Goal: Task Accomplishment & Management: Complete application form

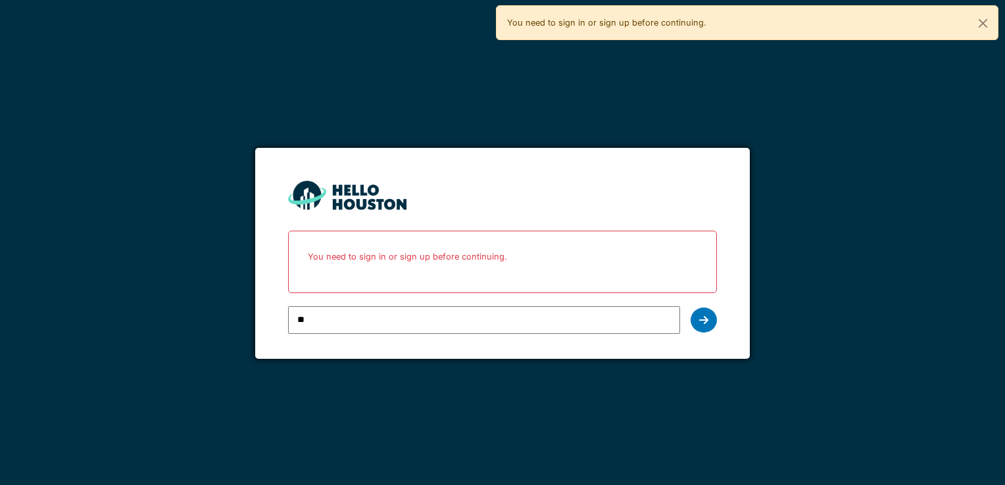
type input "**********"
click at [706, 317] on icon at bounding box center [703, 320] width 9 height 11
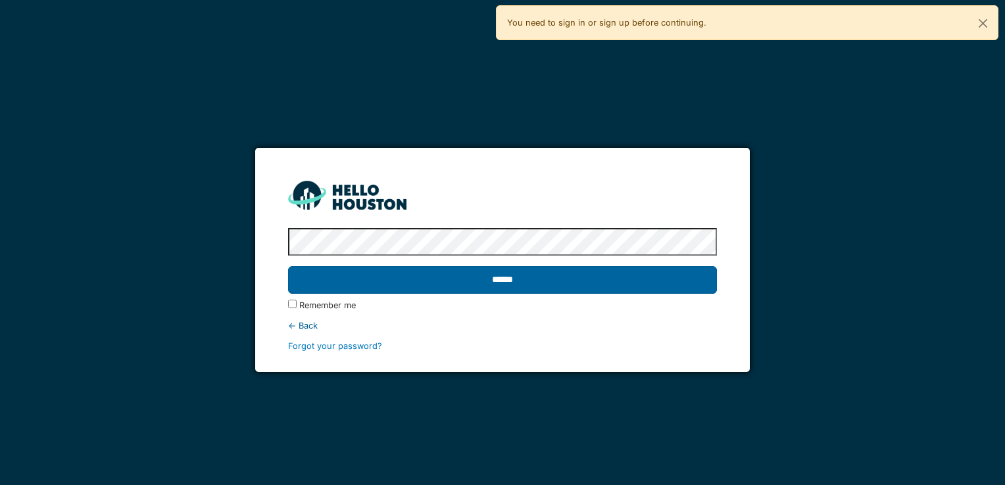
click at [492, 282] on input "******" at bounding box center [502, 280] width 428 height 28
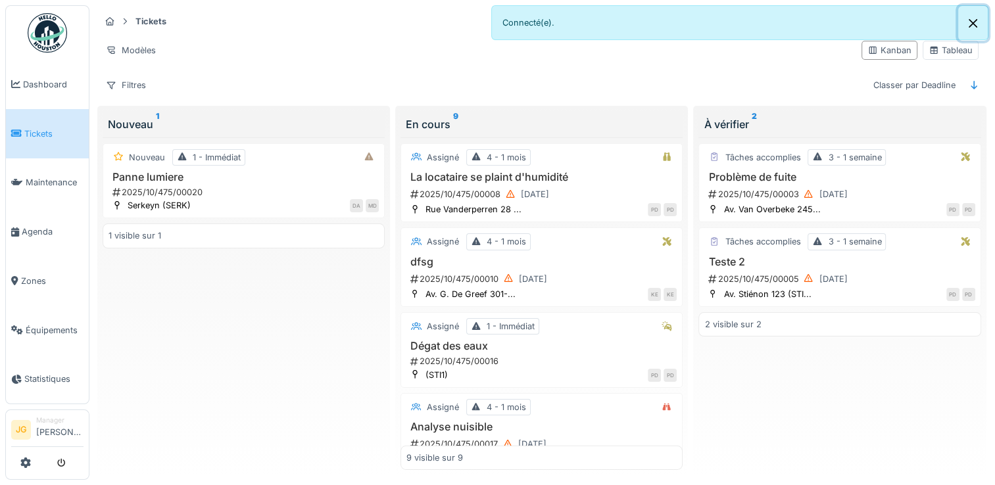
click at [973, 22] on button "Close" at bounding box center [973, 23] width 30 height 35
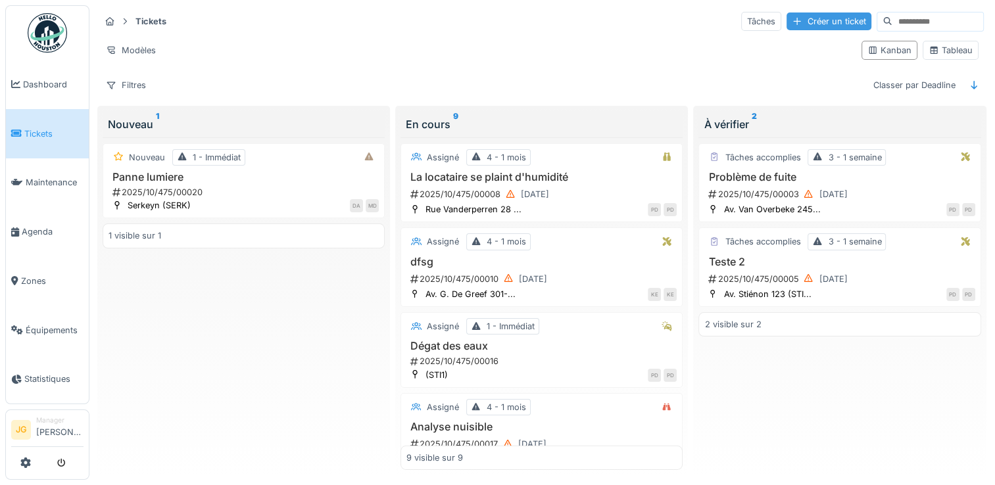
click at [786, 22] on div "Créer un ticket" at bounding box center [828, 21] width 85 height 18
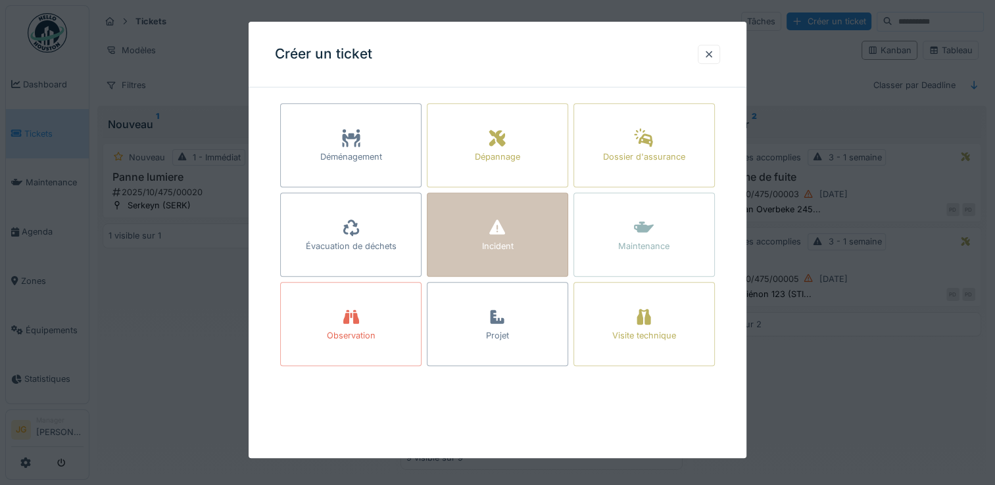
click at [505, 242] on div "Incident" at bounding box center [497, 247] width 32 height 12
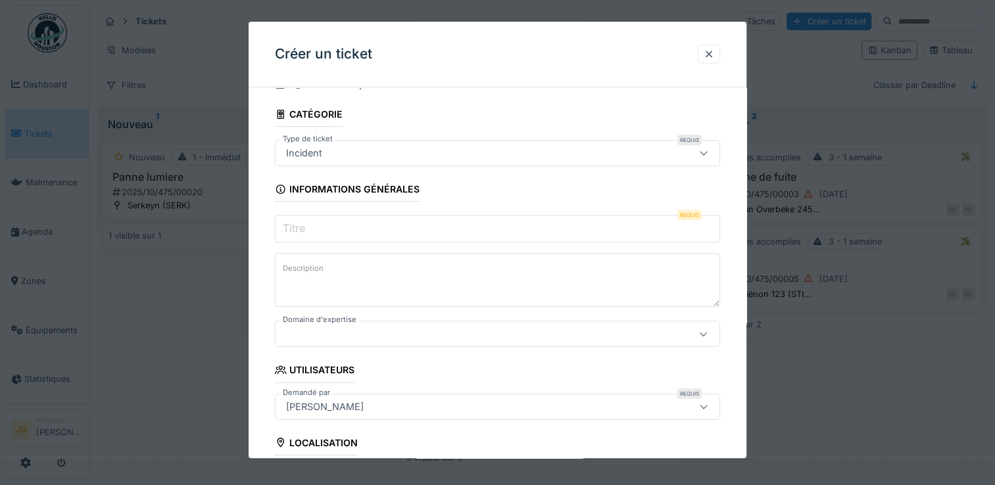
scroll to position [42, 0]
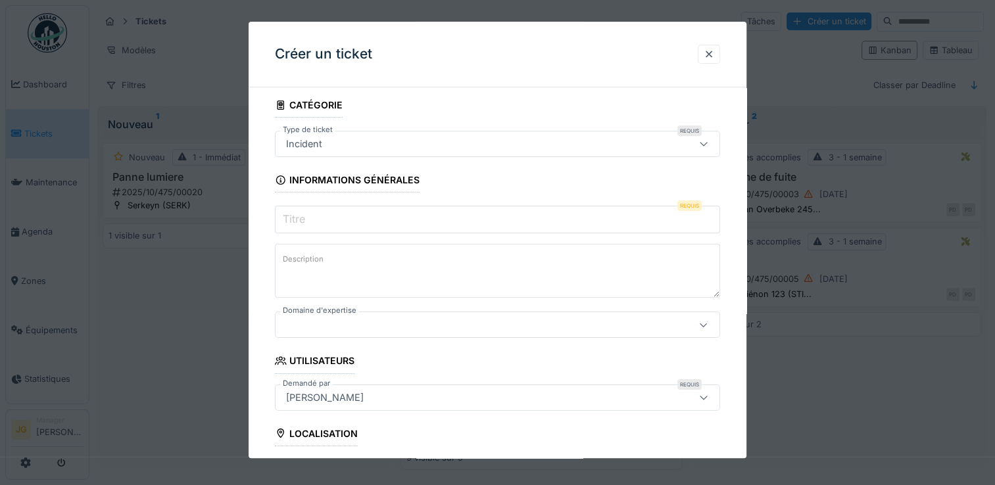
click at [315, 320] on div at bounding box center [470, 325] width 379 height 14
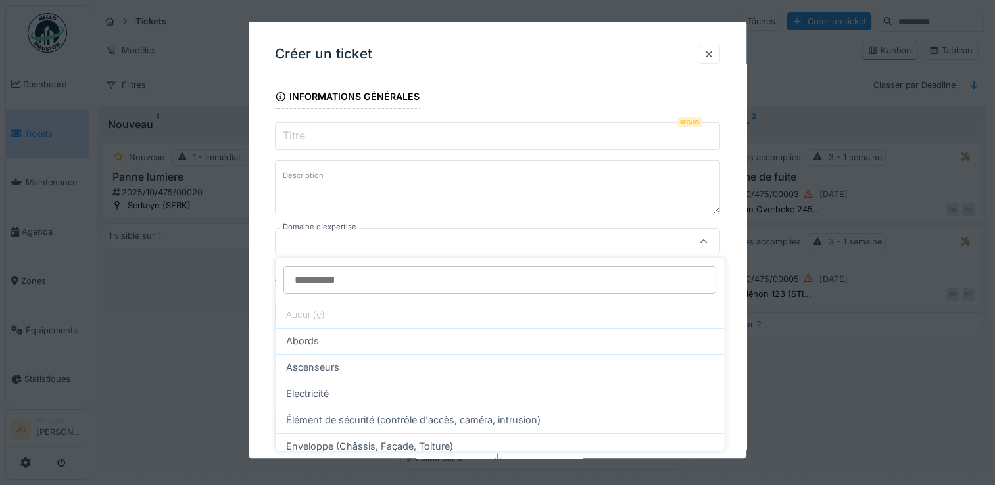
click at [370, 180] on textarea "Description" at bounding box center [497, 187] width 445 height 54
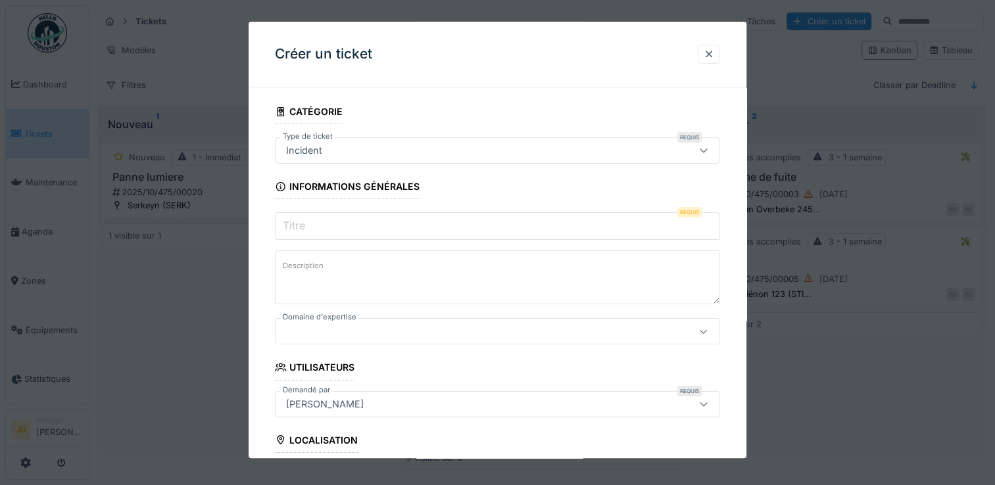
scroll to position [36, 0]
click at [329, 331] on div at bounding box center [470, 331] width 379 height 14
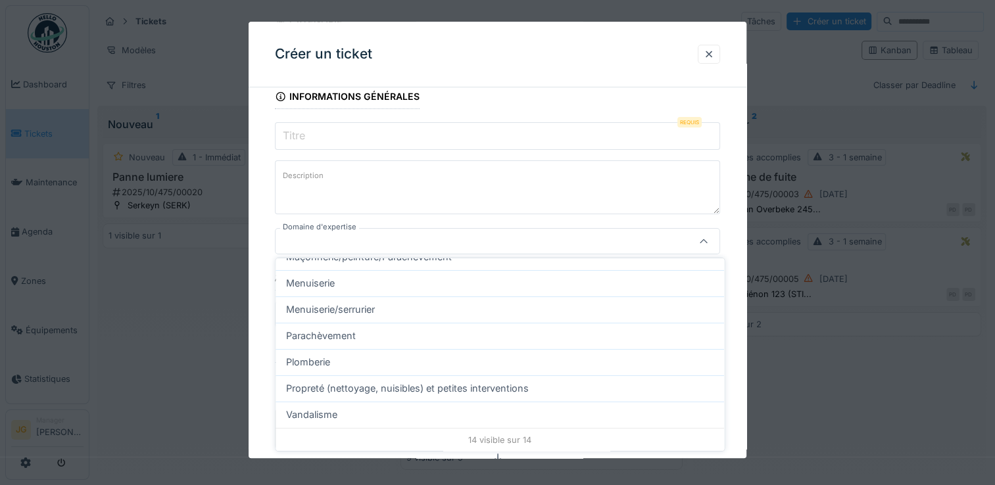
scroll to position [11, 0]
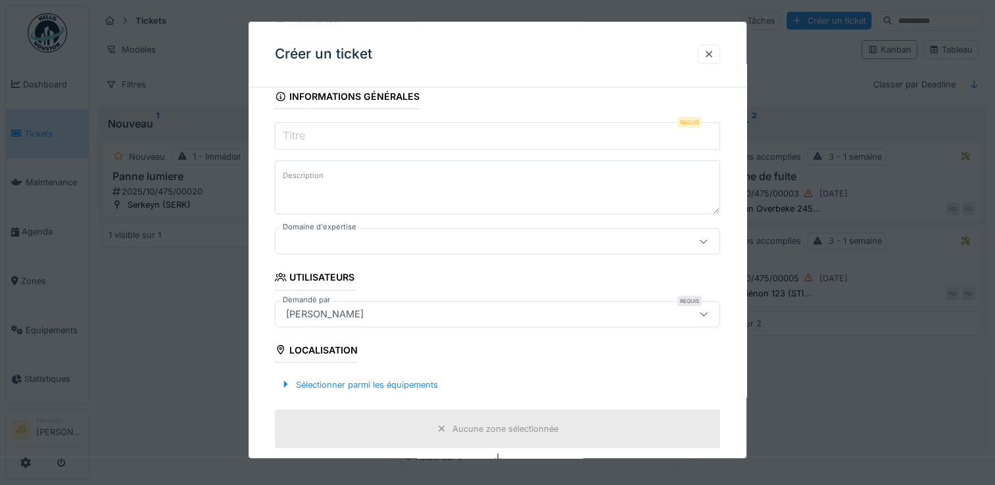
click at [440, 136] on input "Titre" at bounding box center [497, 136] width 445 height 28
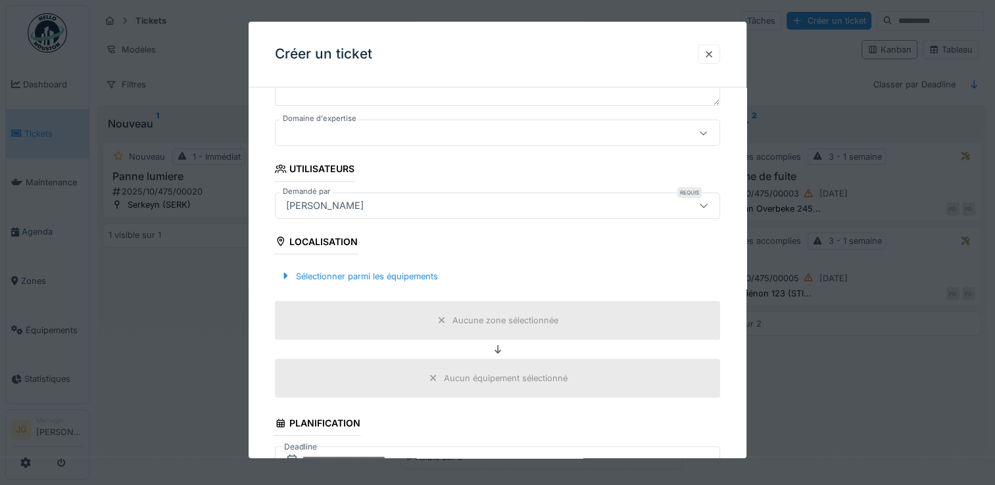
scroll to position [242, 0]
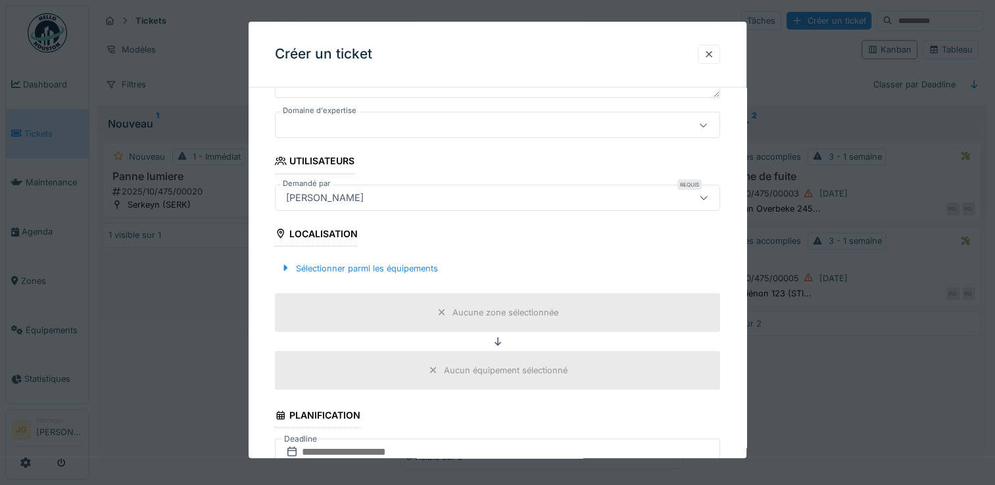
click at [307, 229] on div "Localisation" at bounding box center [316, 235] width 83 height 22
click at [315, 269] on div "Sélectionner parmi les équipements" at bounding box center [359, 269] width 168 height 18
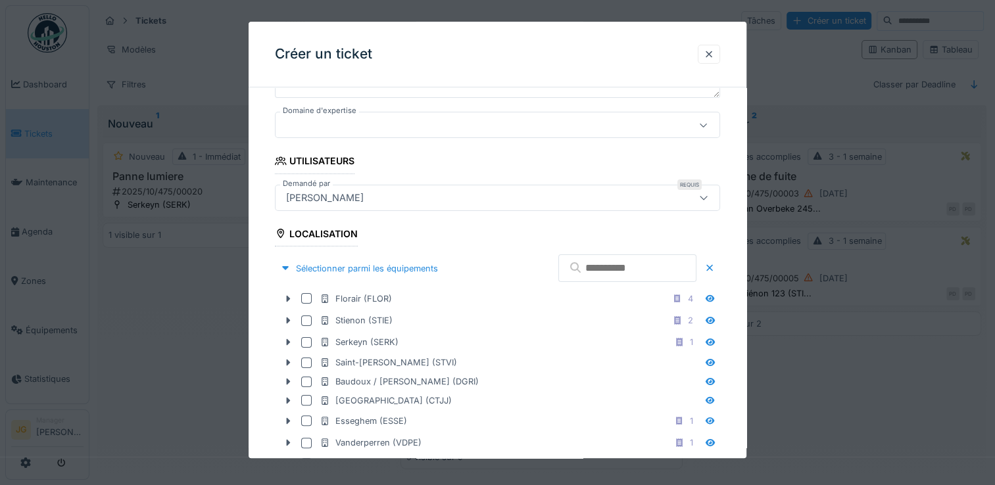
click at [594, 268] on input "text" at bounding box center [627, 268] width 138 height 28
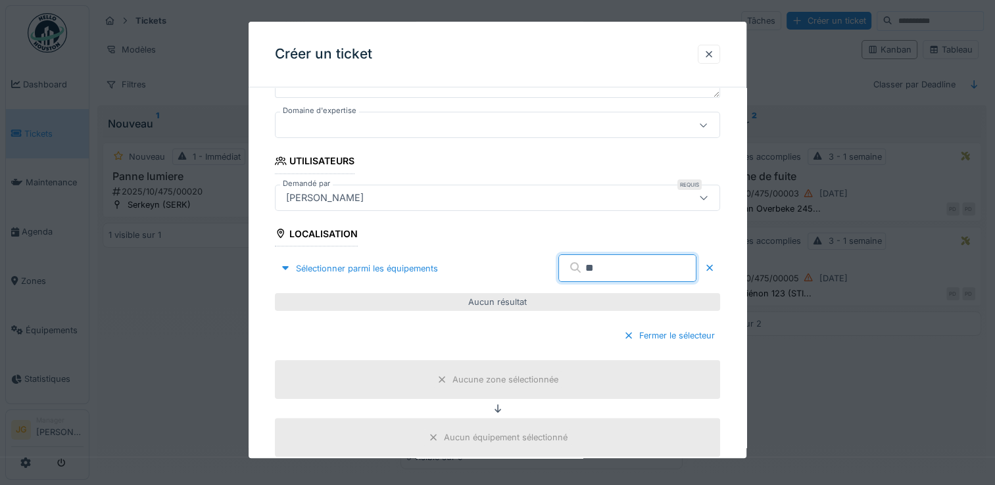
type input "*"
type input "***"
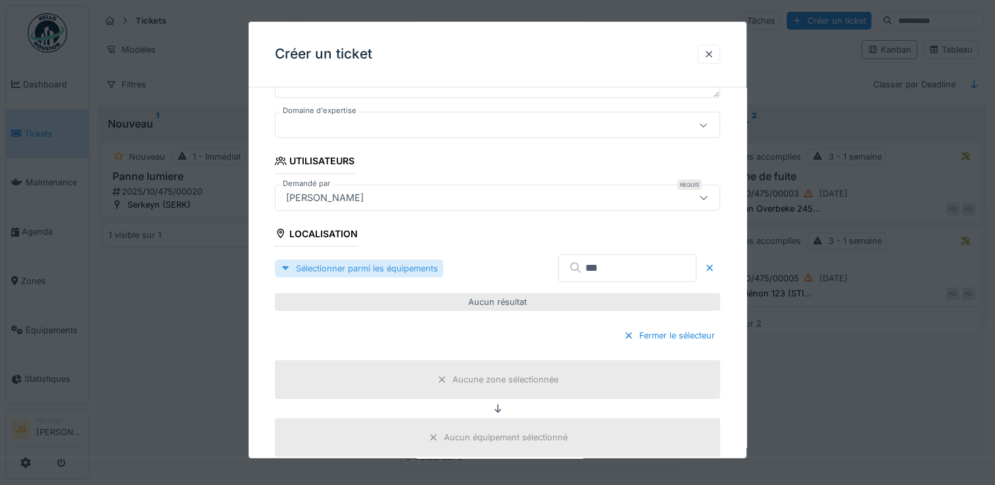
click at [281, 269] on div at bounding box center [285, 268] width 11 height 12
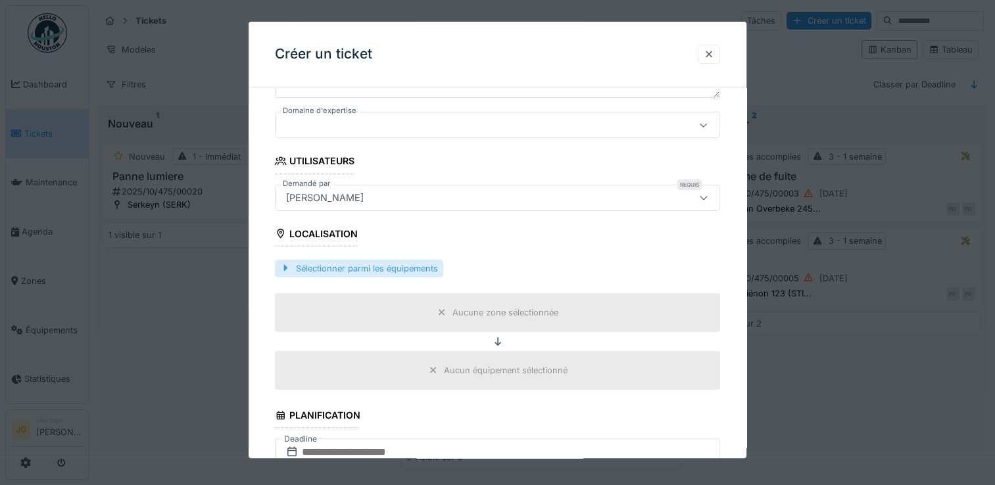
click at [288, 267] on div at bounding box center [285, 268] width 11 height 12
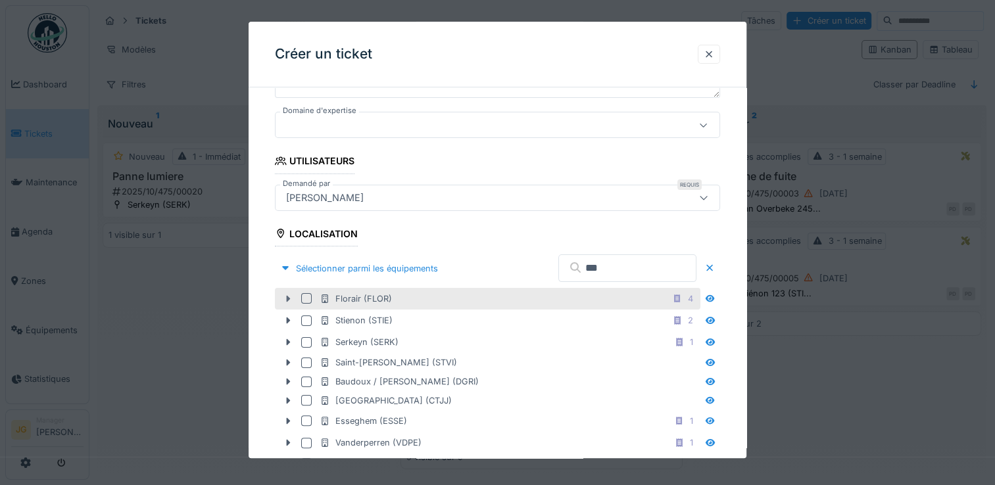
click at [287, 299] on icon at bounding box center [289, 299] width 4 height 7
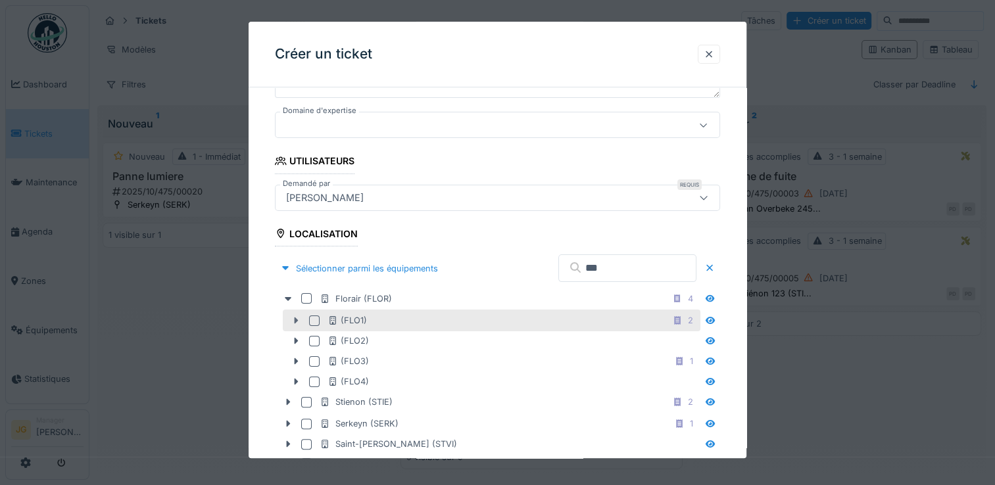
click at [294, 320] on icon at bounding box center [296, 320] width 11 height 9
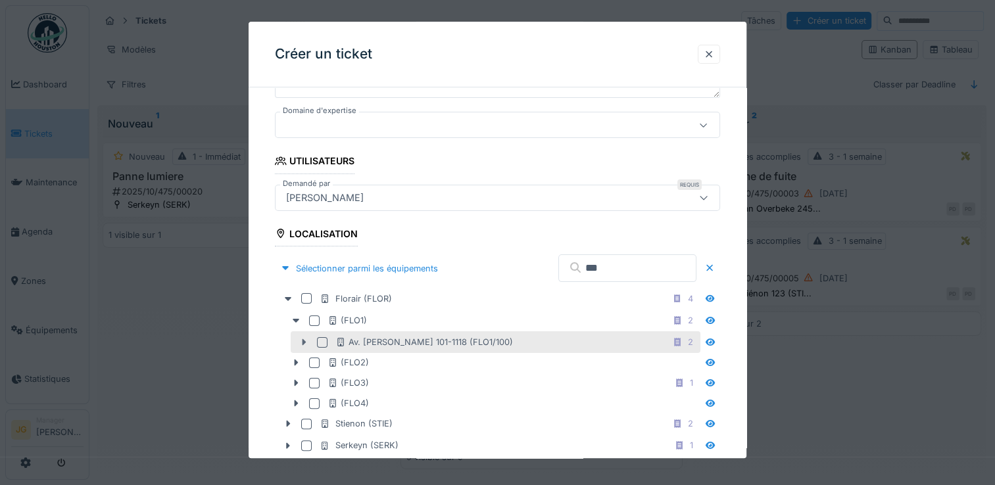
click at [302, 341] on icon at bounding box center [303, 343] width 11 height 9
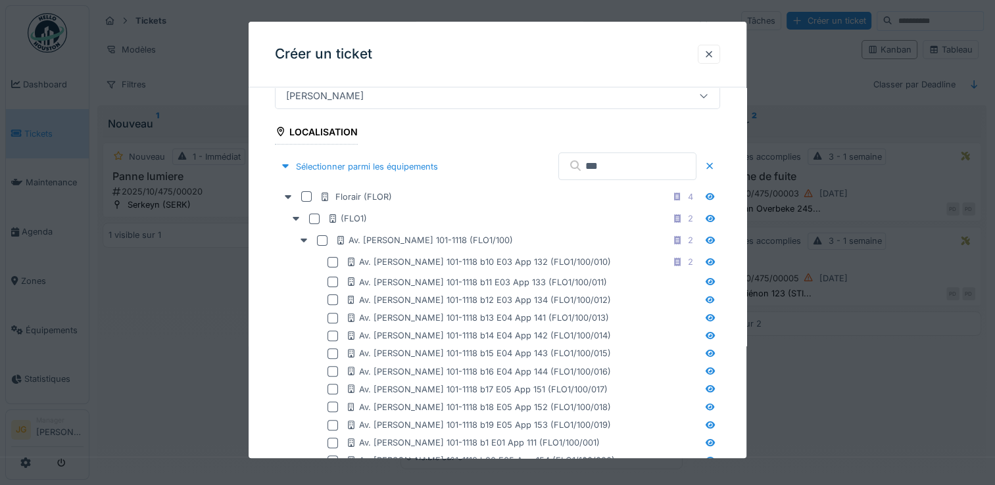
scroll to position [344, 0]
click at [619, 162] on input "***" at bounding box center [627, 166] width 138 height 28
type input "*"
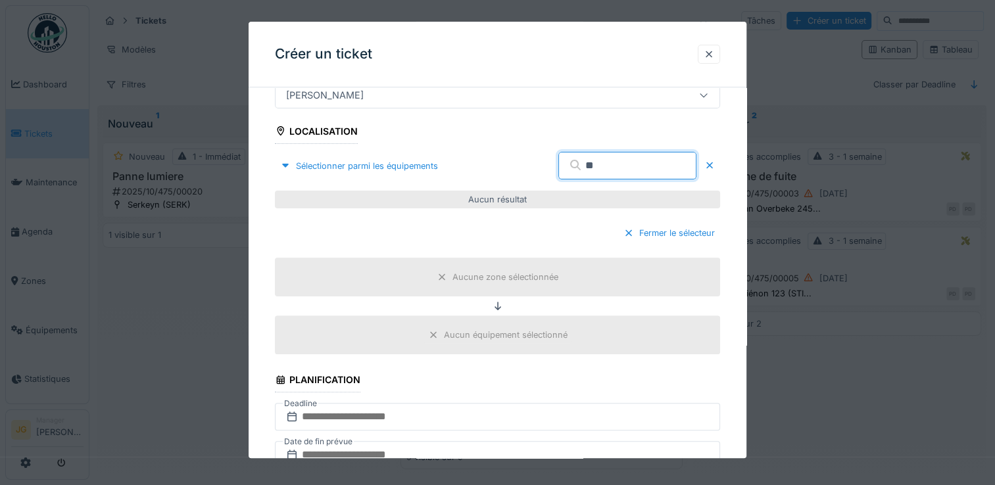
type input "*"
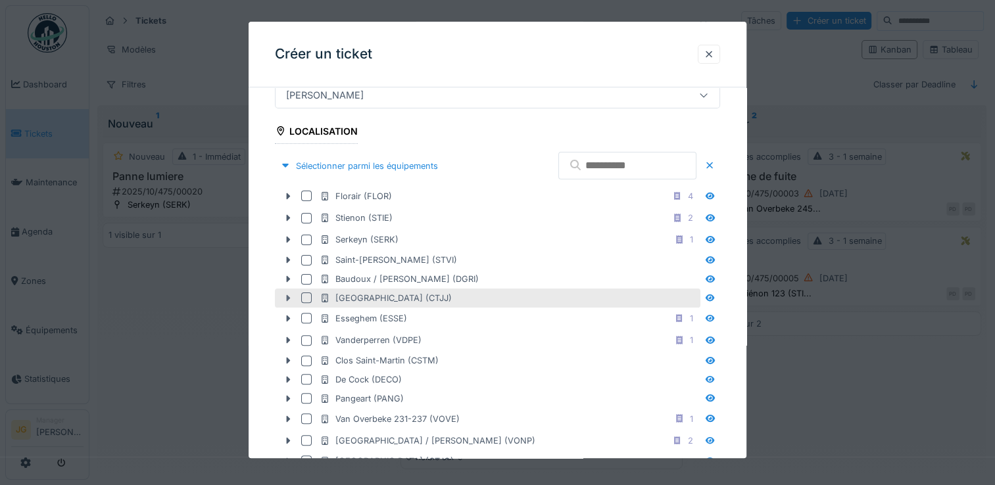
click at [286, 297] on icon at bounding box center [288, 298] width 11 height 9
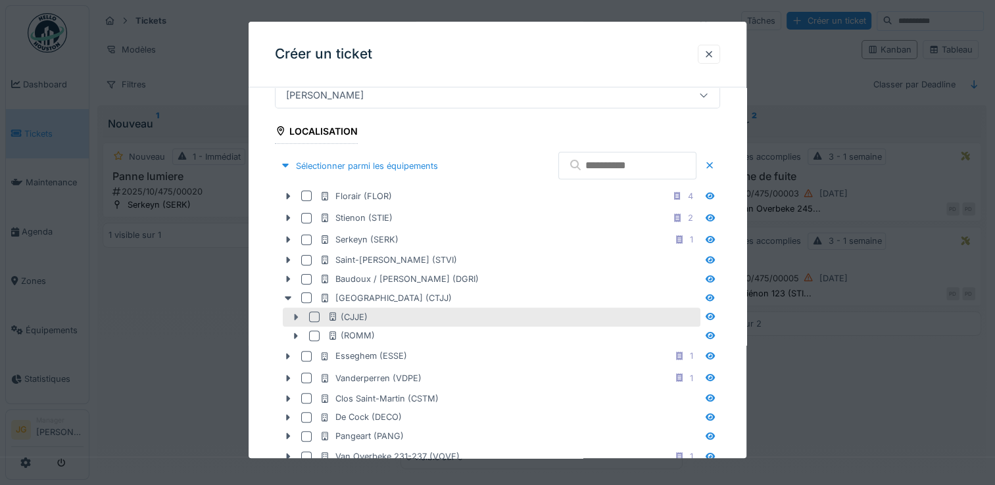
click at [295, 315] on icon at bounding box center [297, 317] width 4 height 7
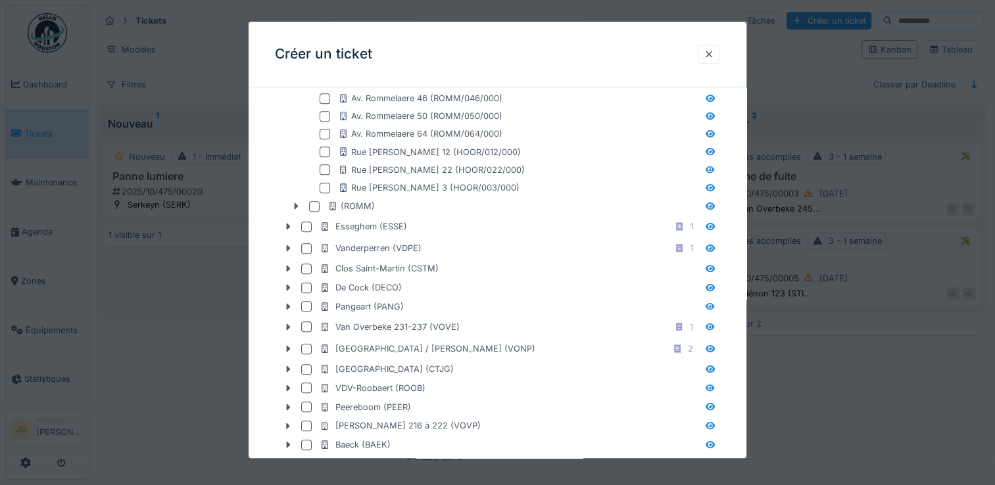
scroll to position [755, 0]
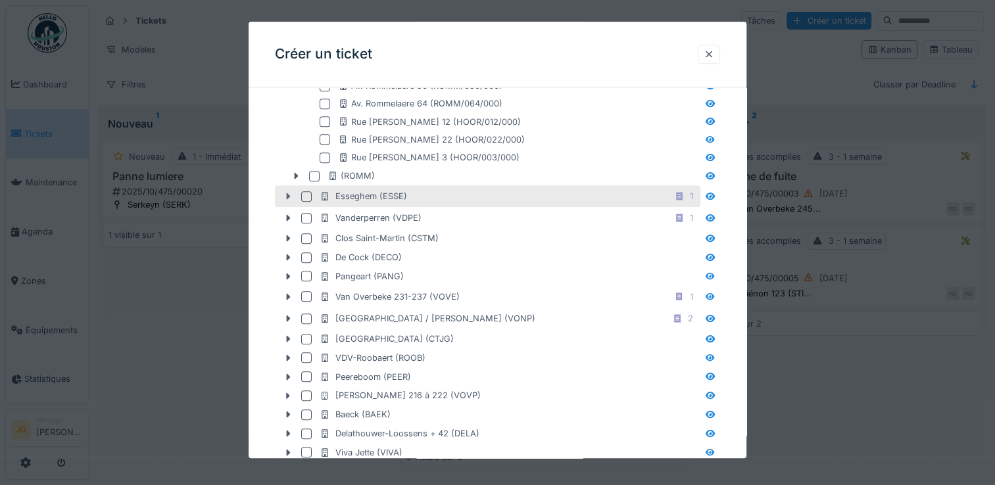
click at [286, 197] on icon at bounding box center [288, 196] width 11 height 9
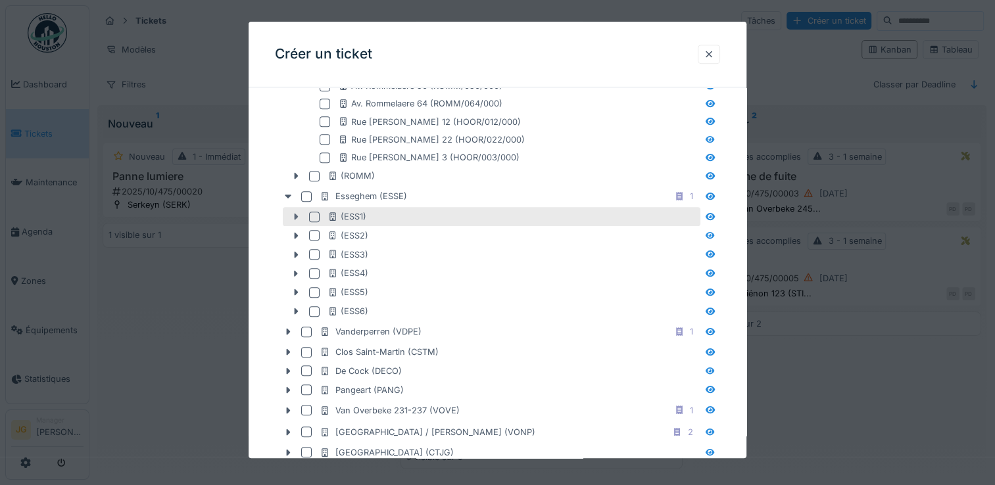
click at [291, 215] on icon at bounding box center [296, 216] width 11 height 9
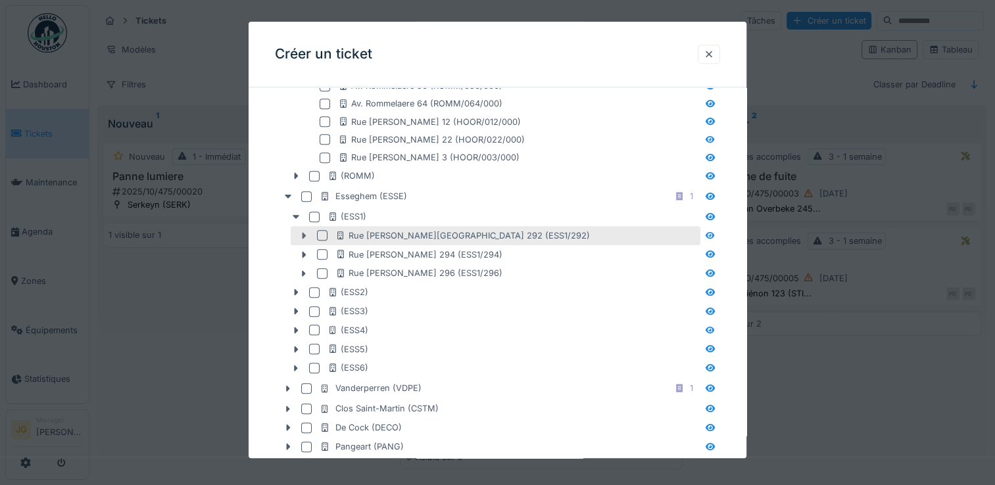
click at [304, 236] on icon at bounding box center [303, 235] width 11 height 9
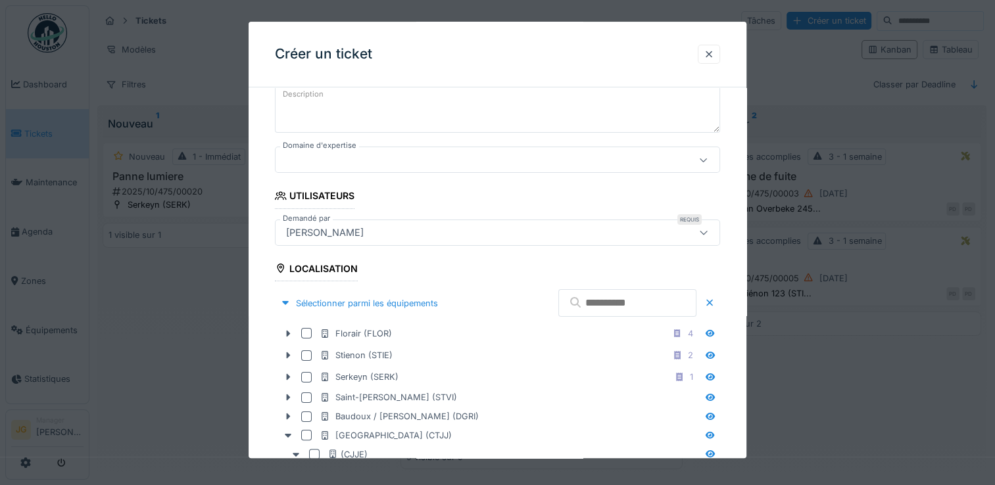
scroll to position [205, 0]
click at [566, 309] on input "text" at bounding box center [627, 305] width 138 height 28
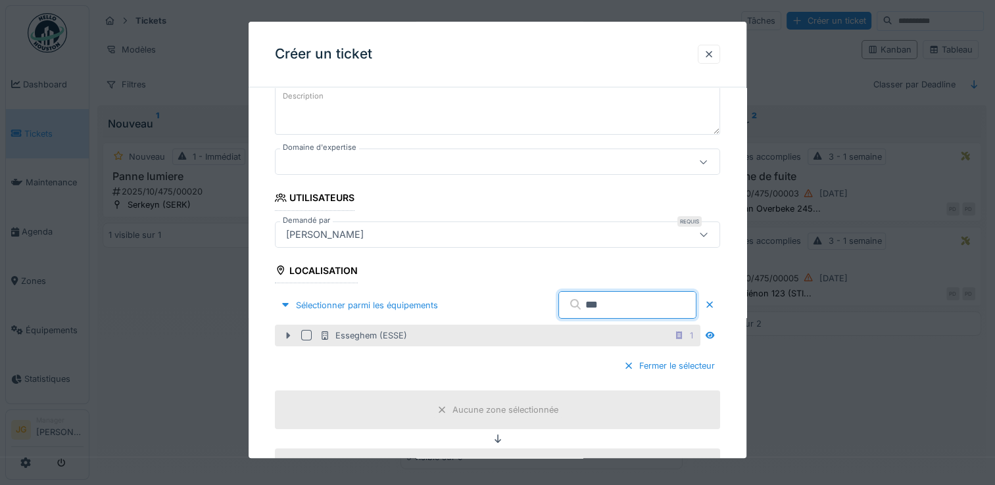
click at [289, 335] on icon at bounding box center [289, 336] width 4 height 7
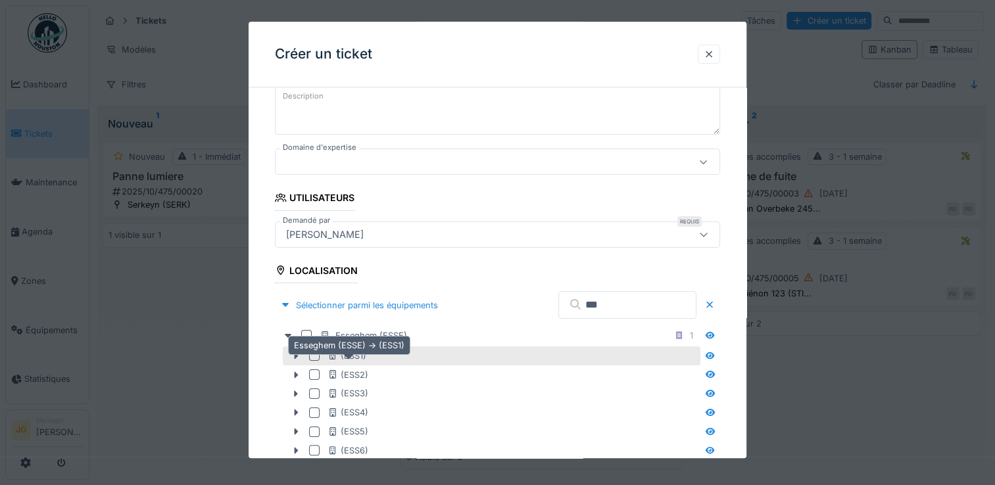
click at [350, 354] on div "(ESS1)" at bounding box center [346, 356] width 39 height 12
click at [298, 356] on icon at bounding box center [296, 356] width 11 height 9
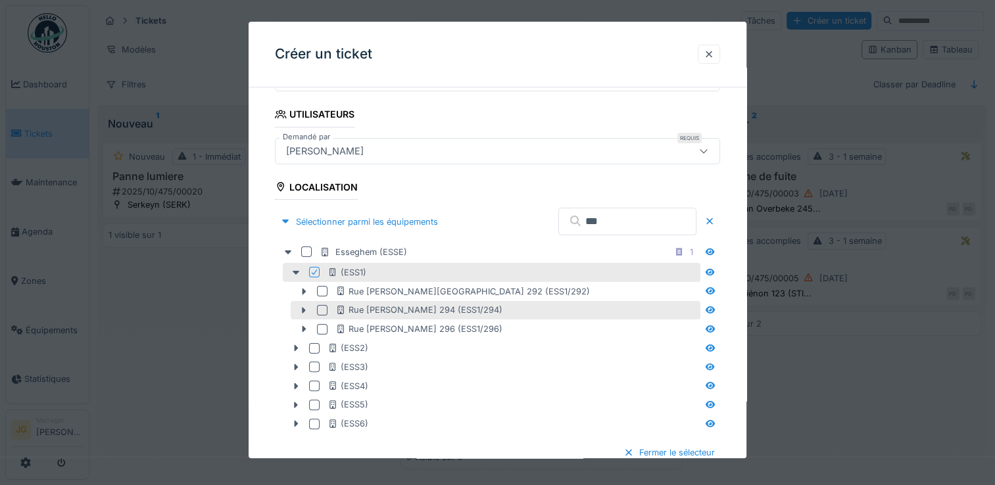
scroll to position [289, 0]
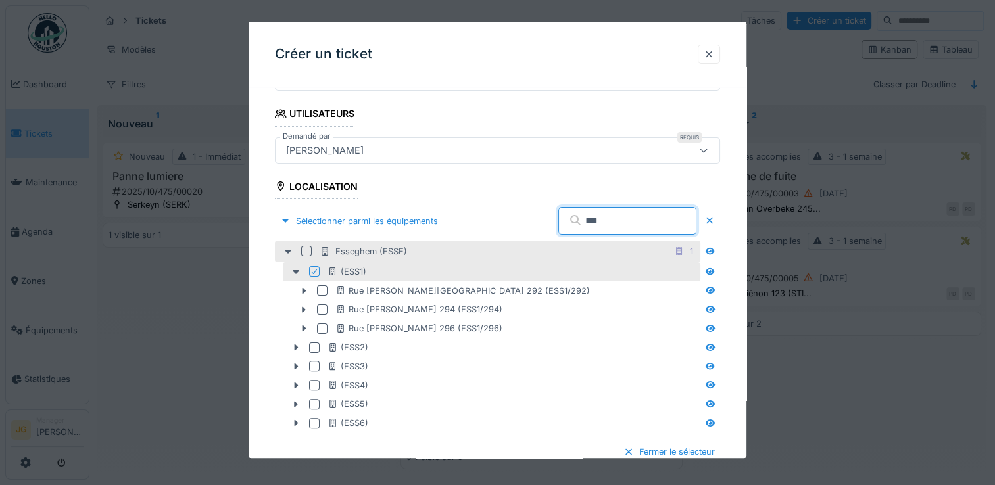
drag, startPoint x: 588, startPoint y: 219, endPoint x: 318, endPoint y: 241, distance: 271.1
click at [318, 241] on fieldset "**********" at bounding box center [497, 480] width 445 height 1343
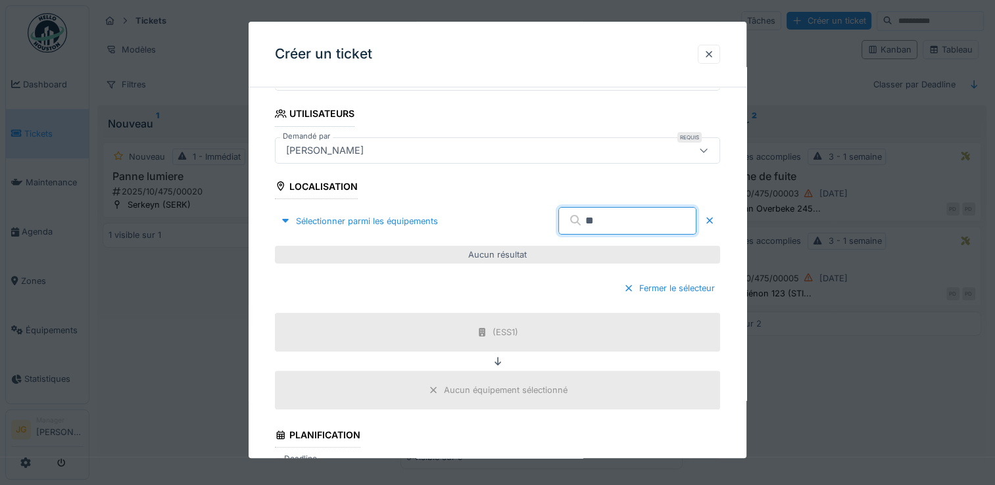
type input "*"
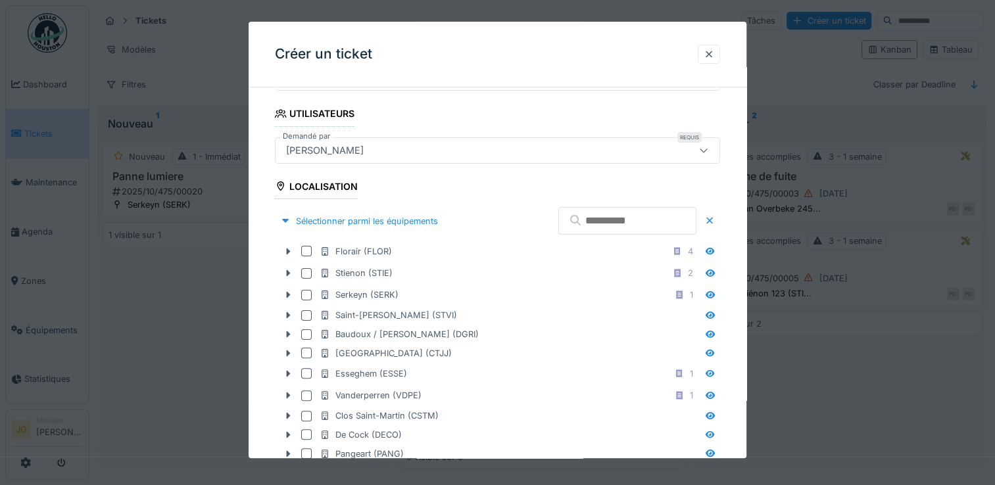
click at [597, 224] on input "text" at bounding box center [627, 221] width 138 height 28
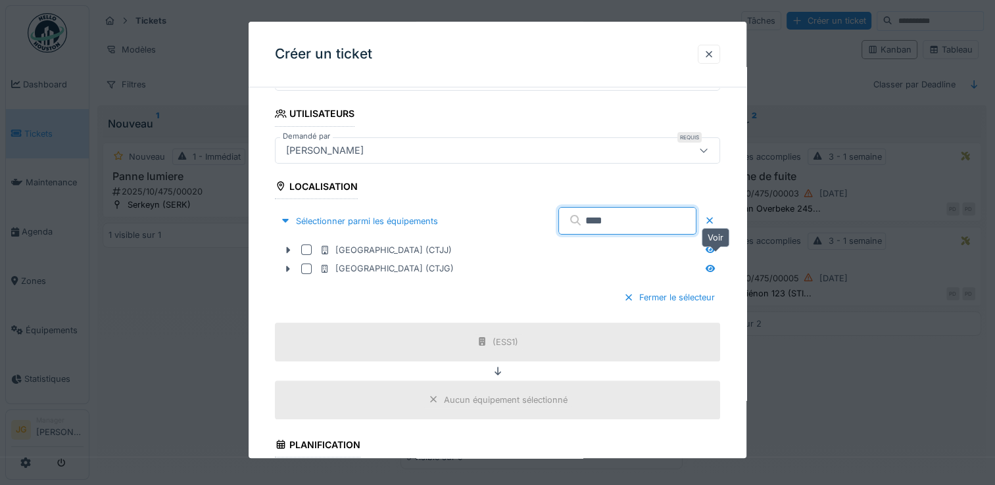
type input "****"
click at [713, 247] on icon at bounding box center [709, 249] width 9 height 7
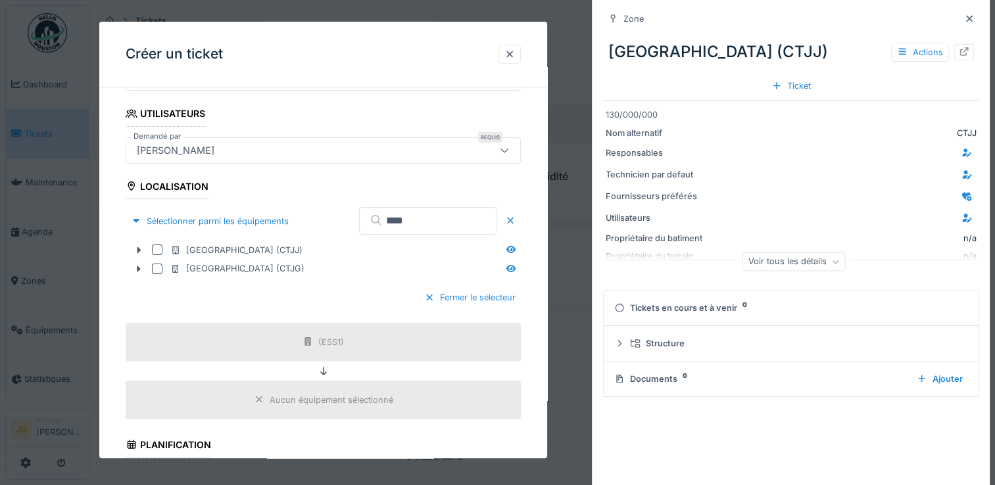
click at [306, 130] on fieldset "**********" at bounding box center [323, 403] width 395 height 1189
click at [964, 20] on icon at bounding box center [969, 18] width 11 height 9
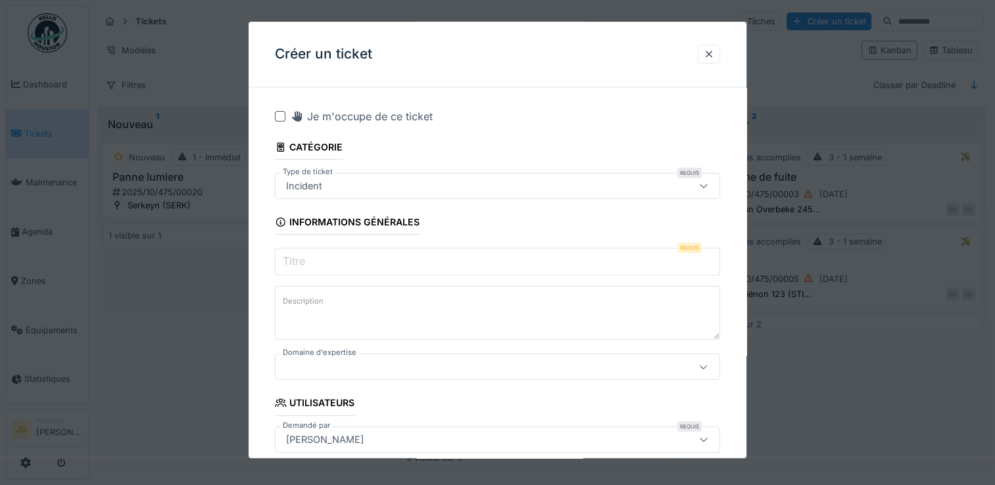
click at [310, 183] on div "Incident" at bounding box center [304, 186] width 47 height 14
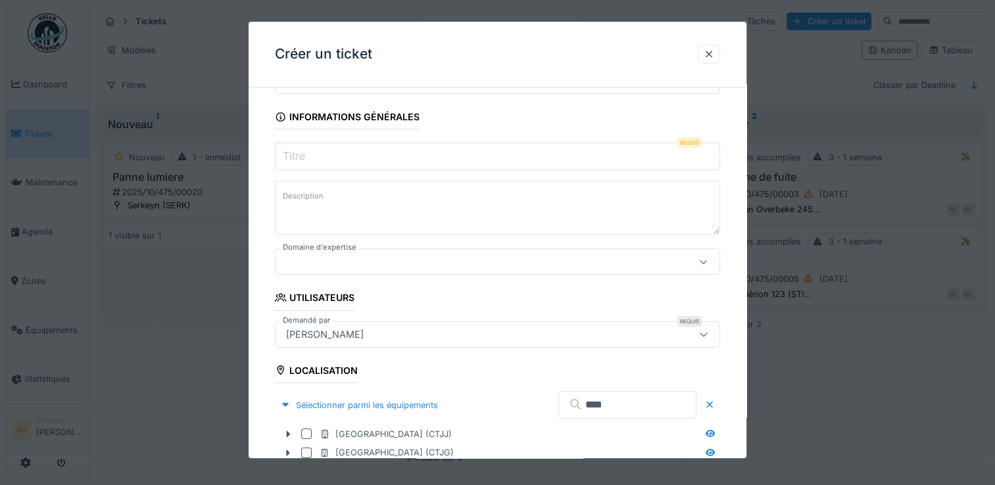
click at [298, 199] on label "Description" at bounding box center [303, 197] width 46 height 16
click at [298, 199] on textarea "Description" at bounding box center [497, 208] width 445 height 54
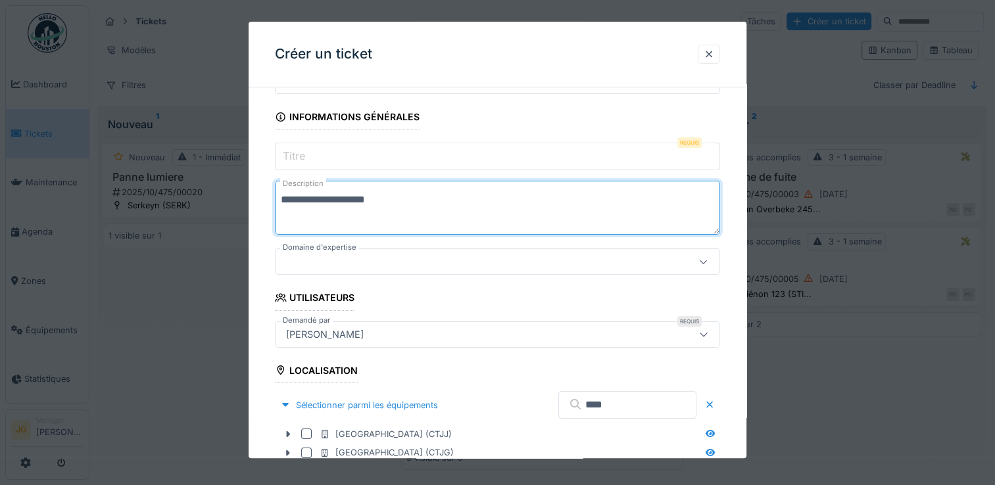
type textarea "**********"
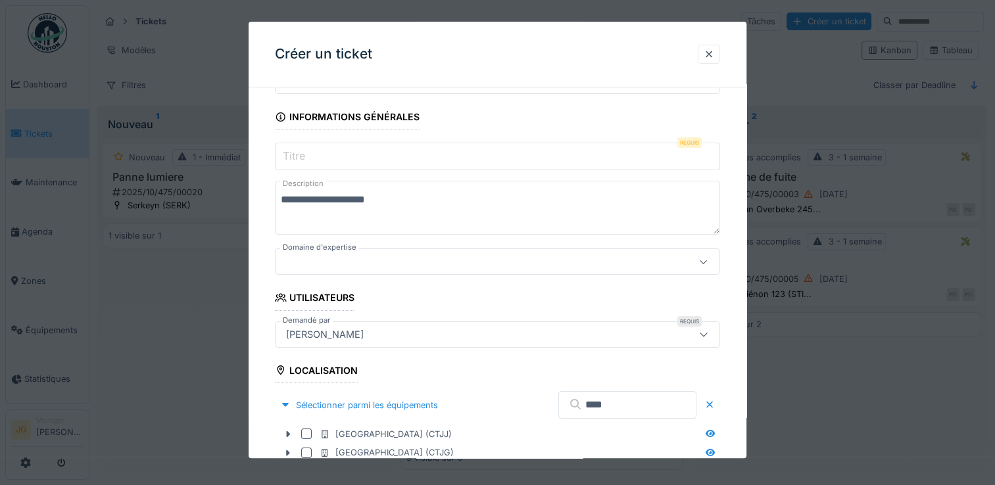
click at [309, 263] on div at bounding box center [470, 262] width 379 height 14
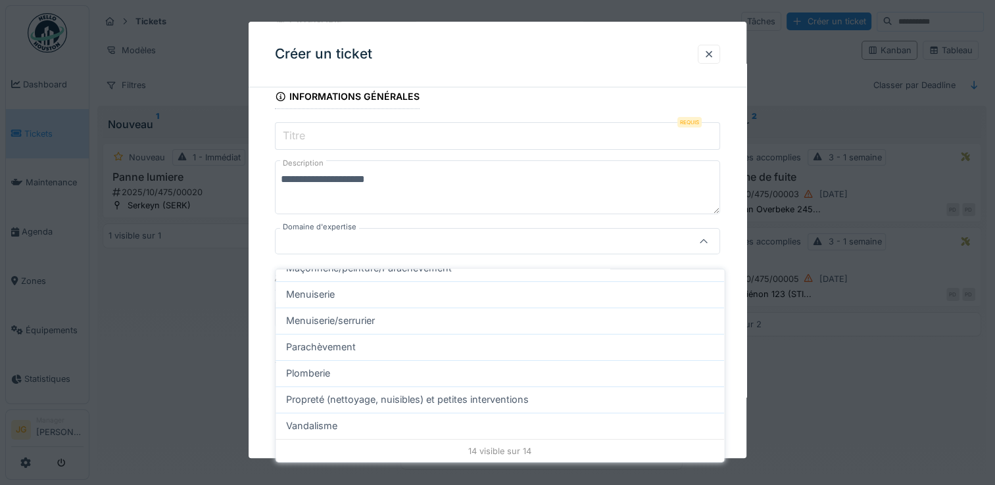
scroll to position [11, 0]
click at [352, 366] on div "Plomberie" at bounding box center [499, 373] width 427 height 14
type input "****"
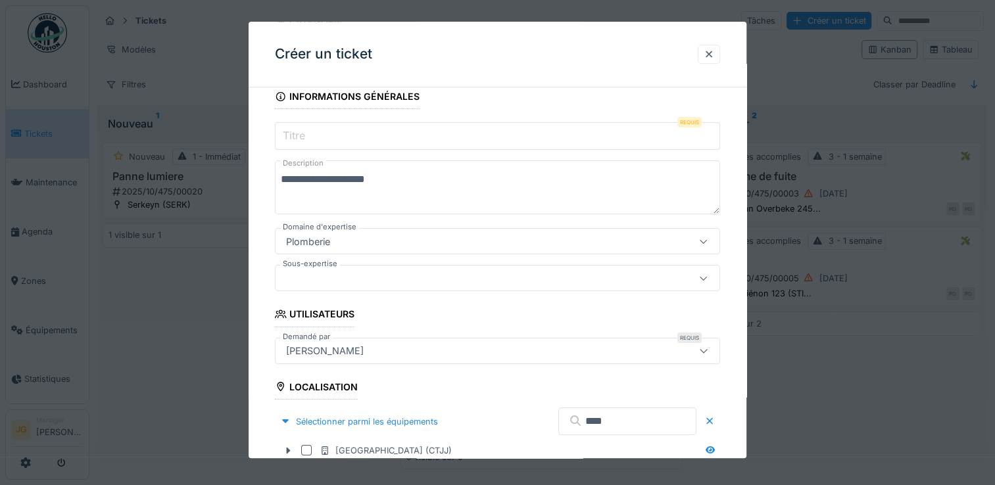
click at [371, 277] on div at bounding box center [470, 279] width 379 height 14
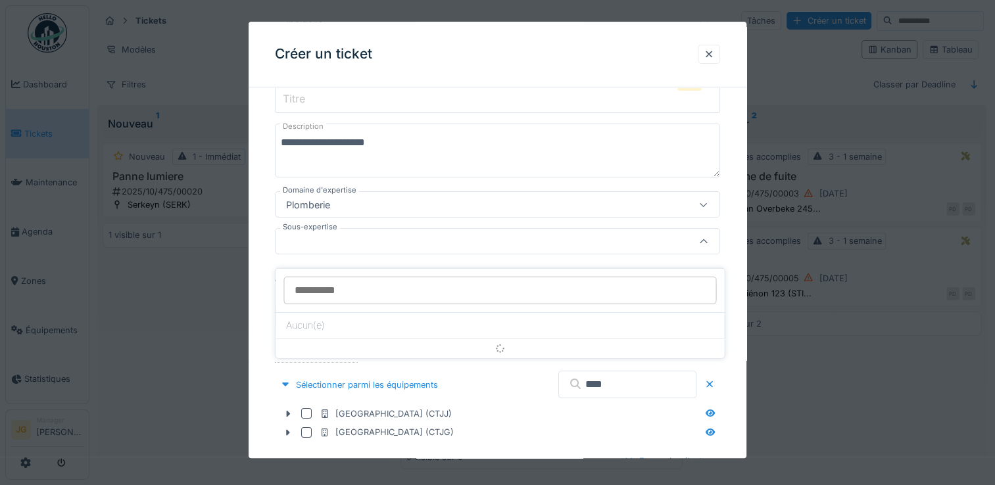
click at [363, 231] on div at bounding box center [497, 242] width 445 height 26
click at [352, 239] on div at bounding box center [470, 242] width 379 height 14
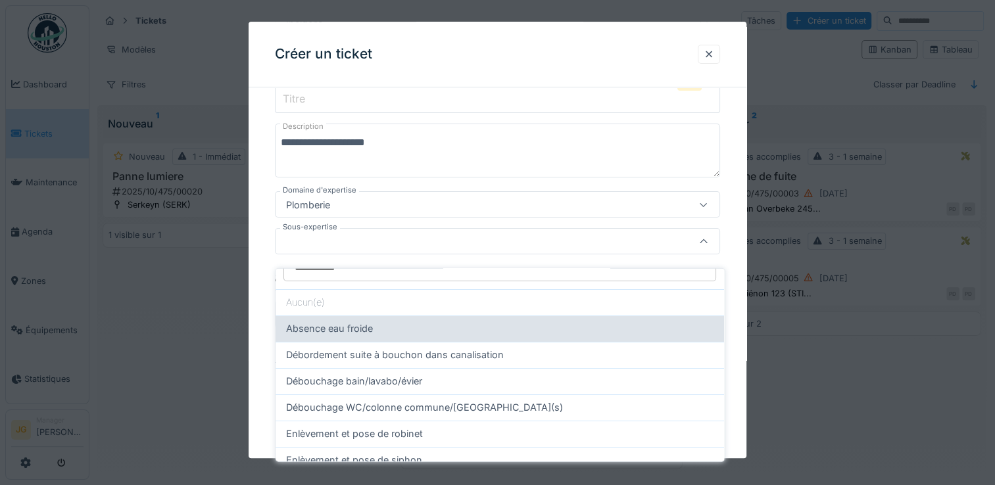
scroll to position [22, 0]
click at [358, 322] on span "Absence eau froide" at bounding box center [329, 329] width 87 height 14
type input "****"
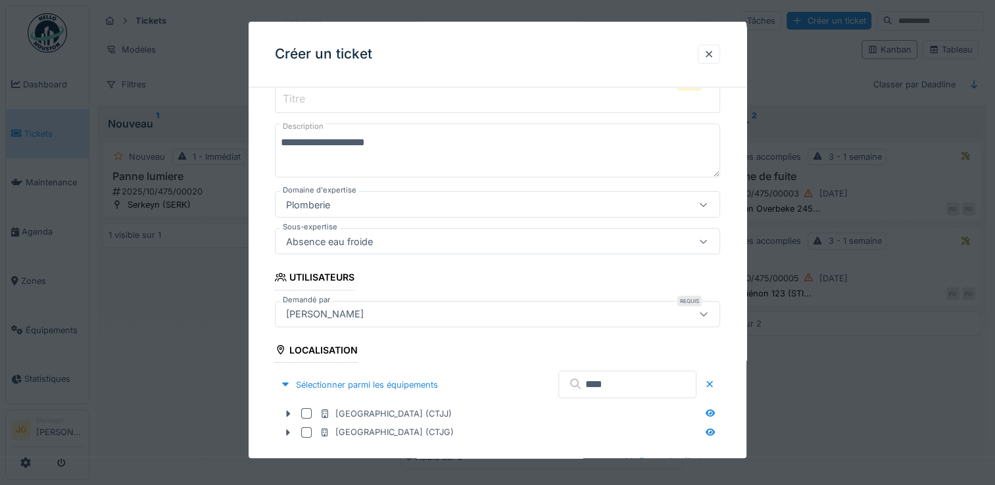
click at [308, 312] on div "[PERSON_NAME]" at bounding box center [325, 314] width 88 height 14
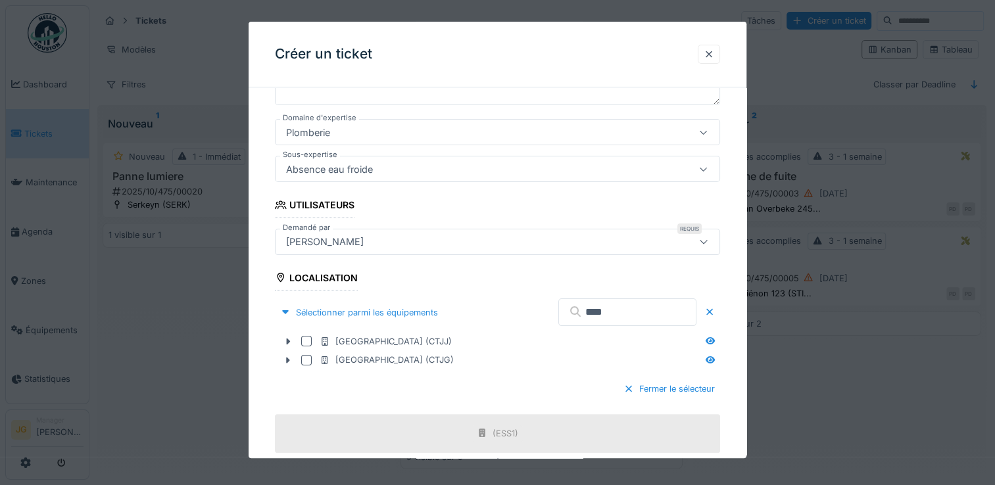
click at [391, 210] on fieldset "**********" at bounding box center [497, 475] width 445 height 1225
click at [357, 243] on div "[PERSON_NAME]" at bounding box center [325, 242] width 88 height 14
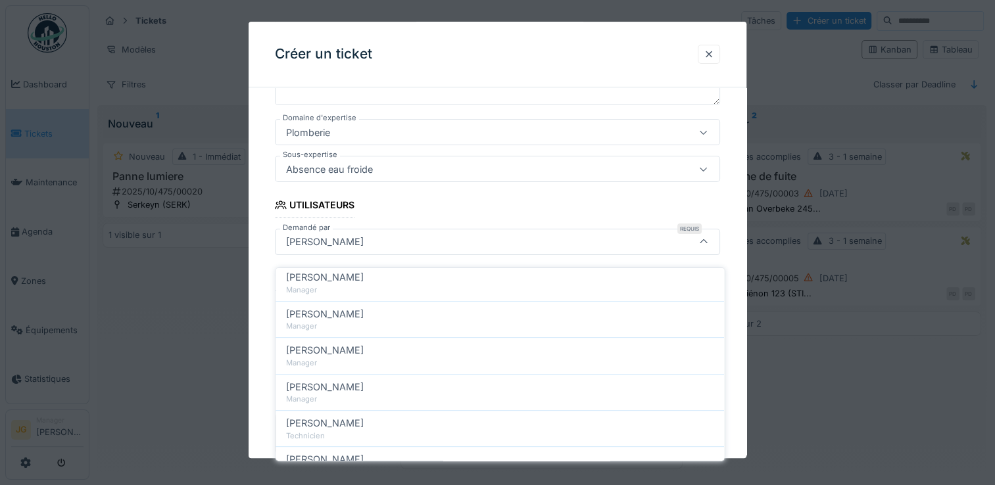
scroll to position [621, 0]
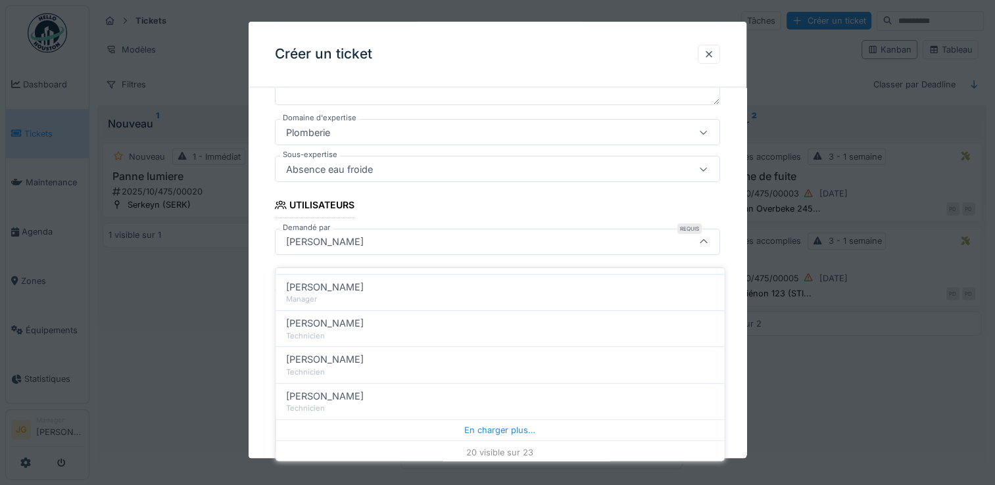
click at [437, 193] on fieldset "**********" at bounding box center [497, 475] width 445 height 1225
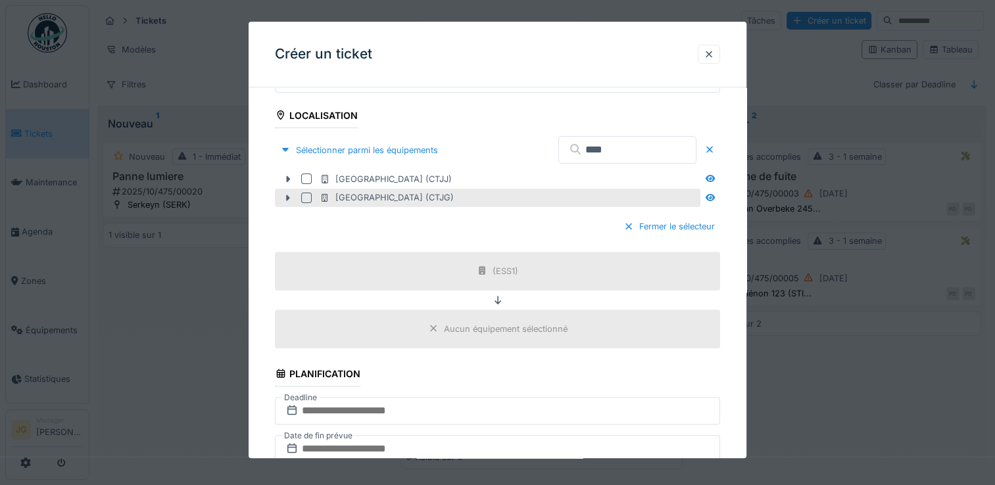
scroll to position [409, 0]
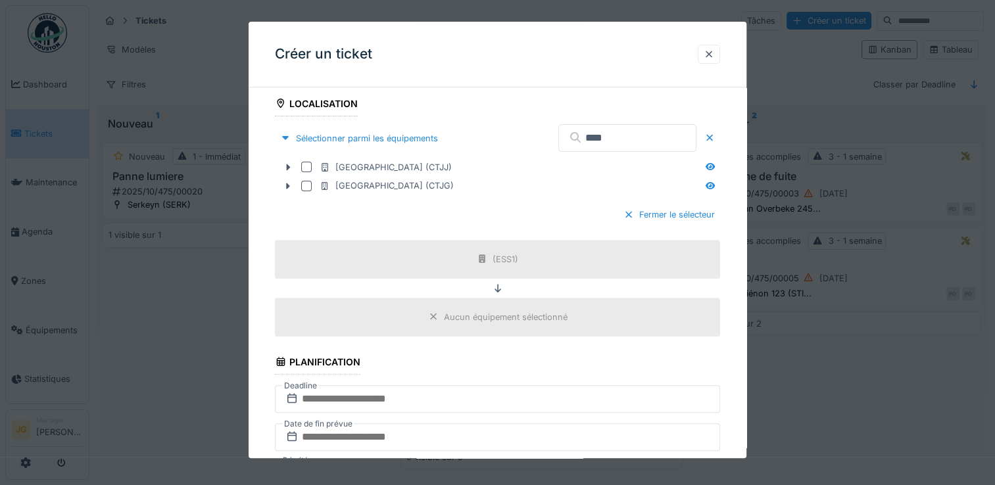
click at [438, 316] on icon at bounding box center [433, 317] width 11 height 9
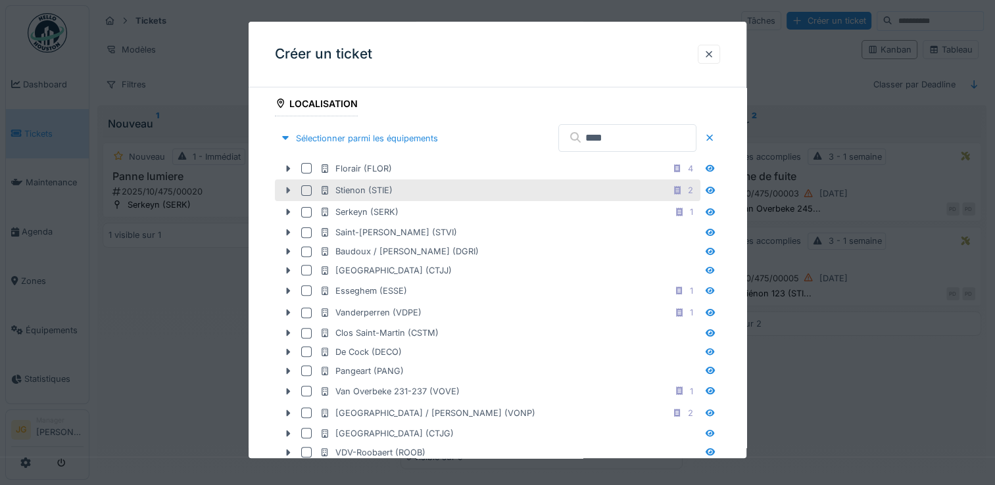
click at [286, 191] on icon at bounding box center [288, 190] width 11 height 9
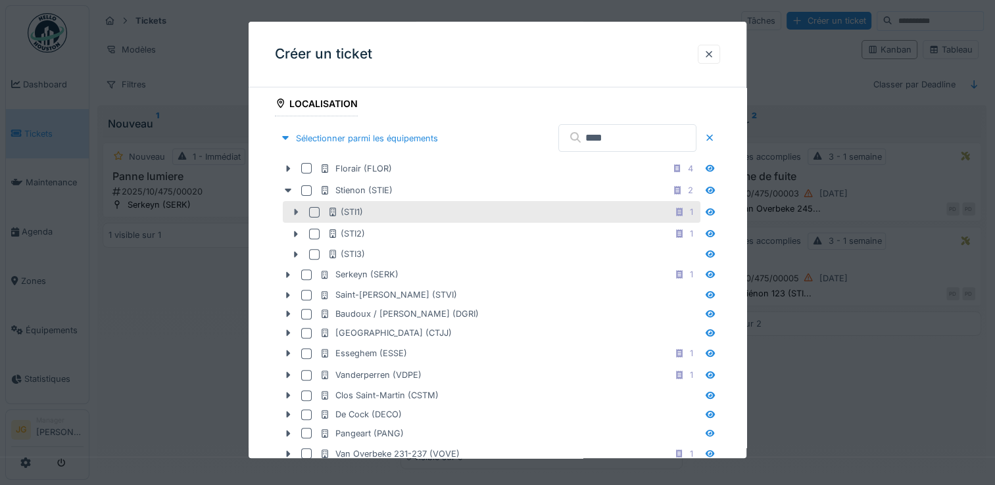
click at [294, 210] on icon at bounding box center [296, 212] width 11 height 9
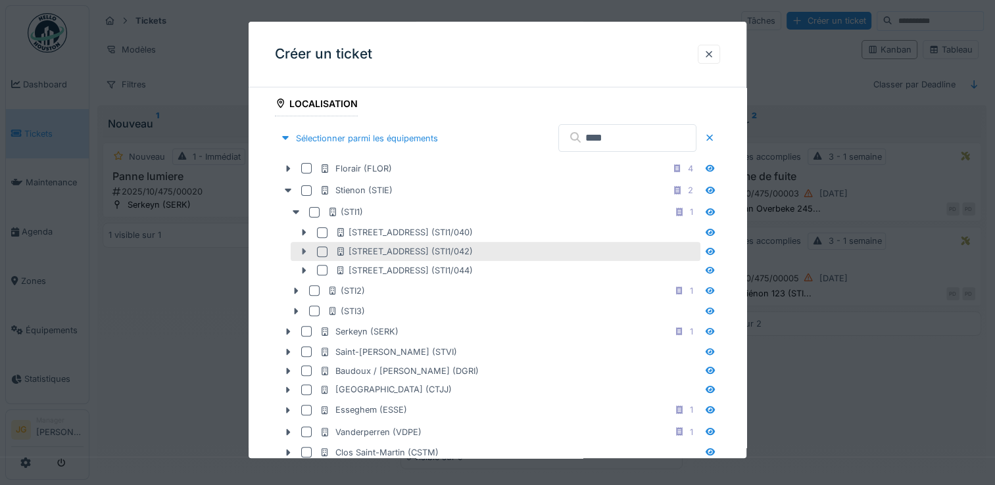
click at [305, 250] on icon at bounding box center [304, 252] width 4 height 7
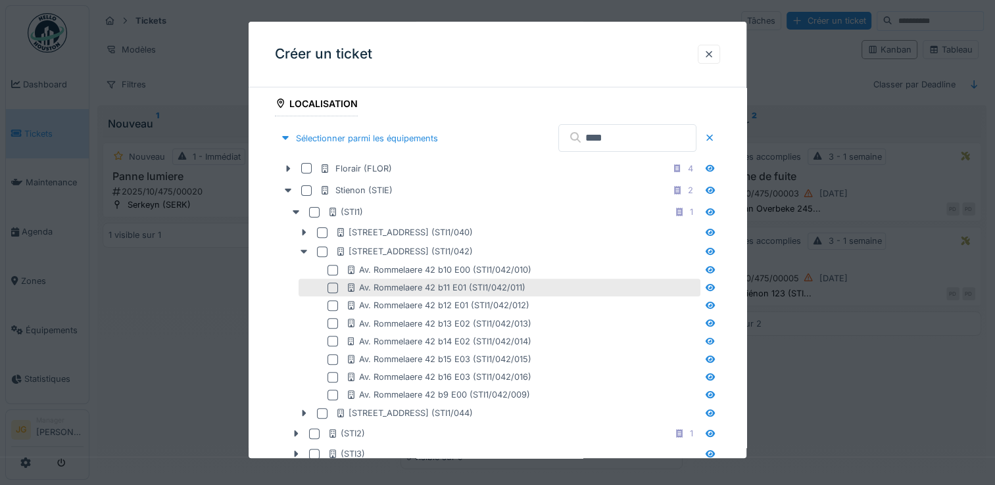
click at [394, 292] on div "Av. Rommelaere 42 b11 E01 (STI1/042/011)" at bounding box center [499, 288] width 402 height 18
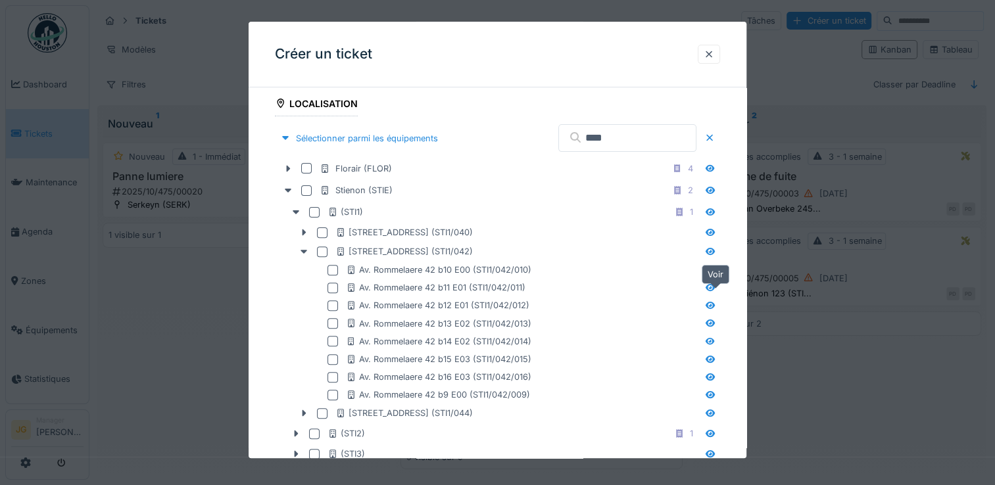
click at [714, 285] on icon at bounding box center [709, 287] width 9 height 7
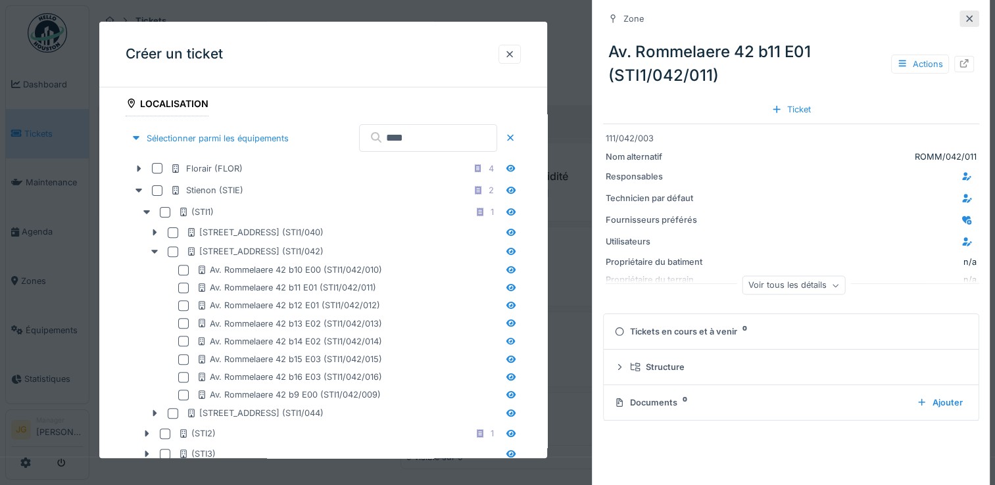
click at [964, 21] on icon at bounding box center [969, 18] width 11 height 9
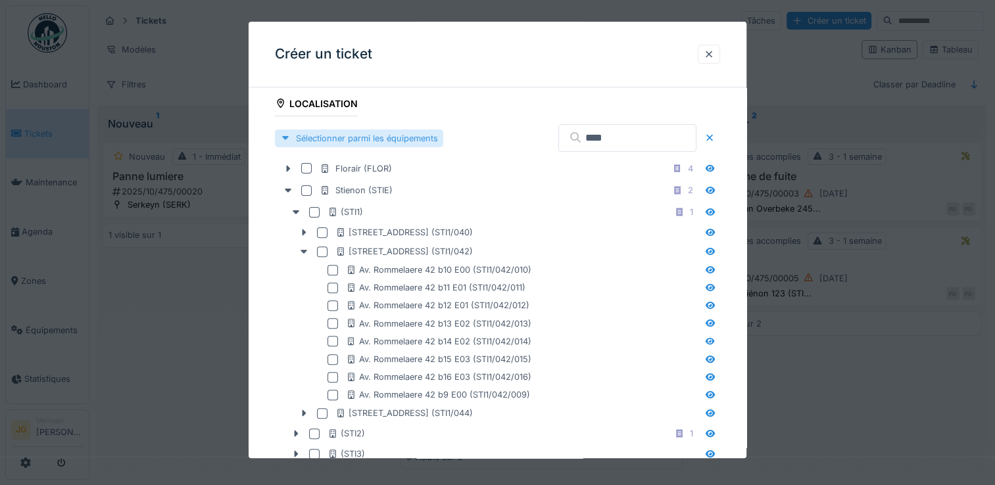
click at [343, 137] on div "Sélectionner parmi les équipements" at bounding box center [359, 139] width 168 height 18
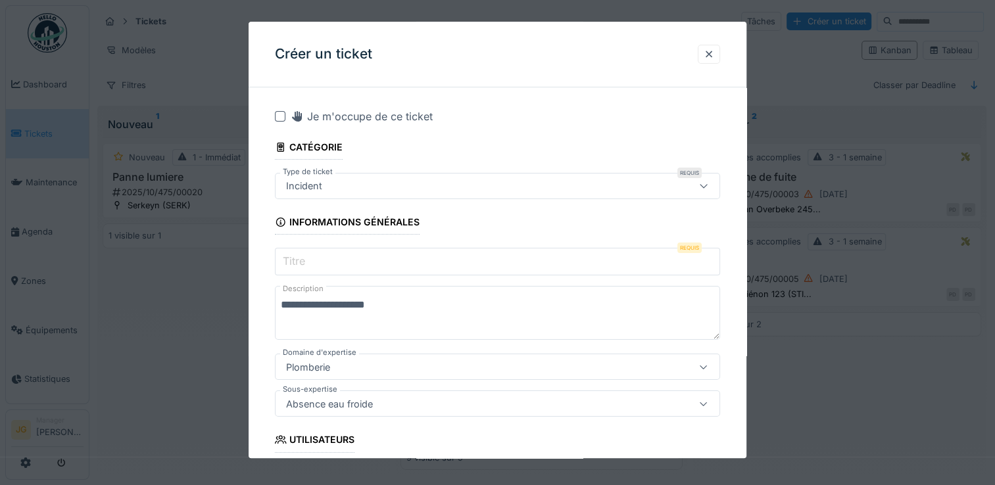
click at [283, 118] on div at bounding box center [280, 116] width 11 height 11
click at [283, 118] on icon at bounding box center [280, 116] width 8 height 7
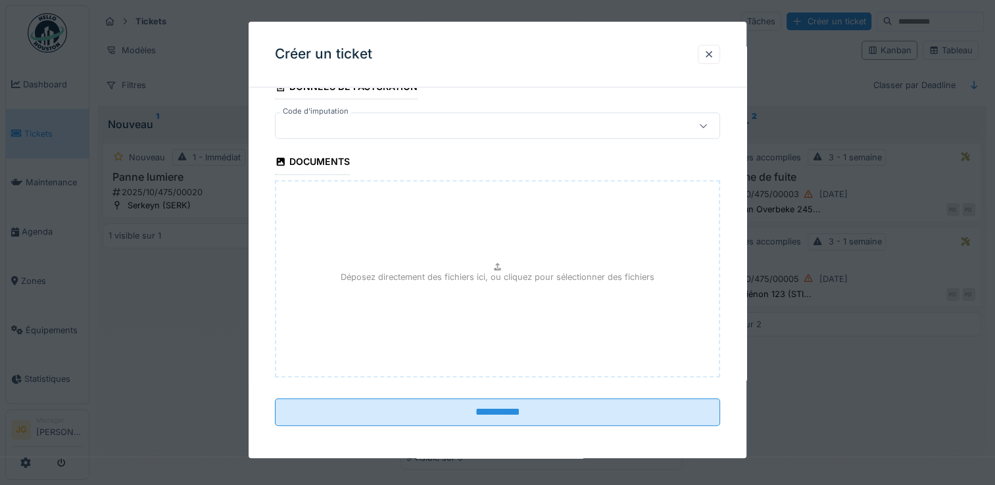
scroll to position [11, 0]
click at [714, 55] on div at bounding box center [708, 54] width 11 height 12
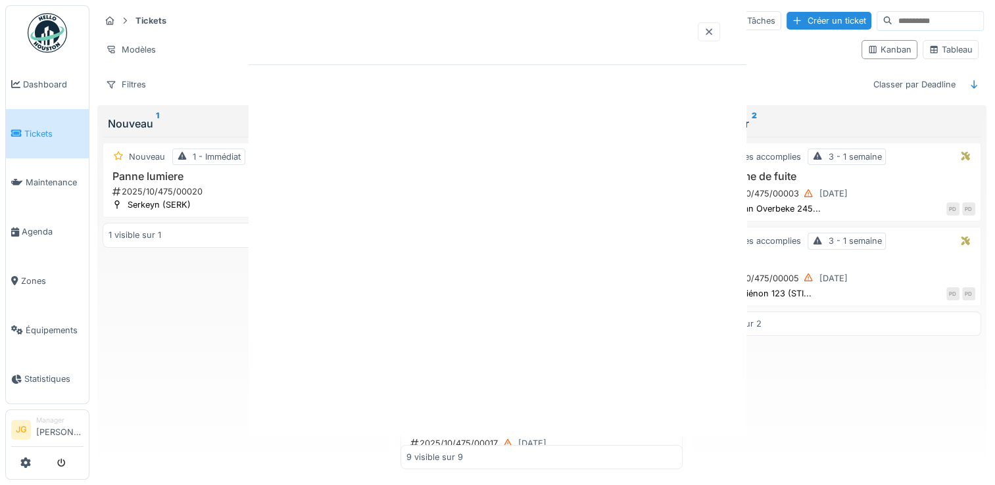
scroll to position [0, 0]
